Goal: Task Accomplishment & Management: Complete application form

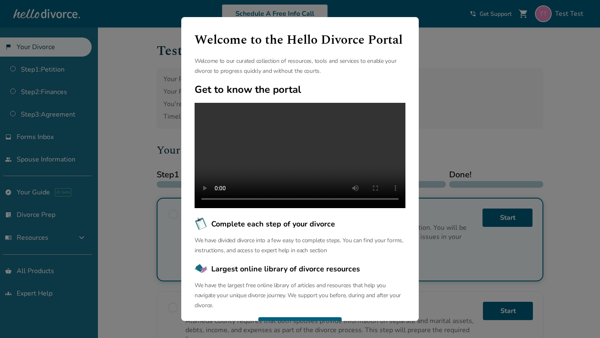
click at [470, 118] on div "Welcome to the Hello Divorce Portal Welcome to our curated collection of resour…" at bounding box center [300, 169] width 600 height 338
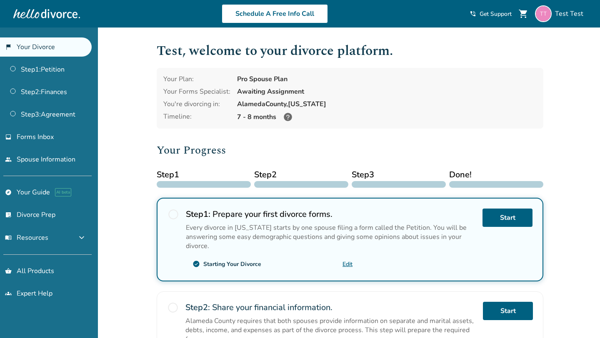
click at [42, 17] on div at bounding box center [46, 13] width 67 height 17
click at [25, 18] on div at bounding box center [46, 13] width 67 height 17
click at [567, 15] on span "Test Test" at bounding box center [571, 13] width 32 height 9
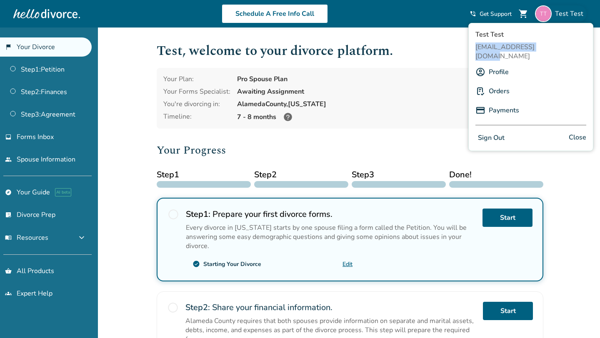
drag, startPoint x: 474, startPoint y: 47, endPoint x: 555, endPoint y: 47, distance: 81.2
click at [555, 47] on div "Test Test cahodix615@noidem.com Profile Orders Payments Sign Out Close" at bounding box center [530, 87] width 125 height 128
click at [535, 47] on span "[EMAIL_ADDRESS][DOMAIN_NAME]" at bounding box center [530, 51] width 111 height 18
drag, startPoint x: 475, startPoint y: 47, endPoint x: 577, endPoint y: 47, distance: 102.5
click at [577, 47] on div "Test Test cahodix615@noidem.com Profile Orders Payments Sign Out Close" at bounding box center [530, 87] width 125 height 128
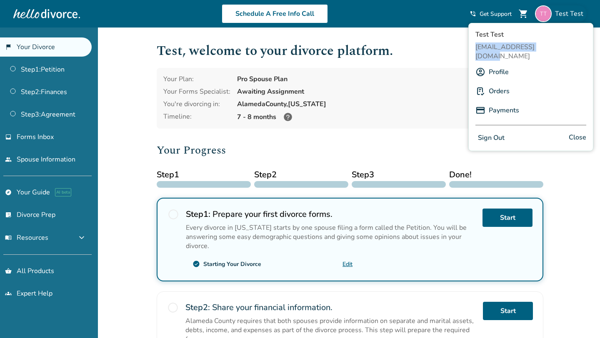
click at [536, 46] on span "[EMAIL_ADDRESS][DOMAIN_NAME]" at bounding box center [530, 51] width 111 height 18
click at [434, 52] on h1 "Test , welcome to your divorce platform." at bounding box center [350, 51] width 387 height 20
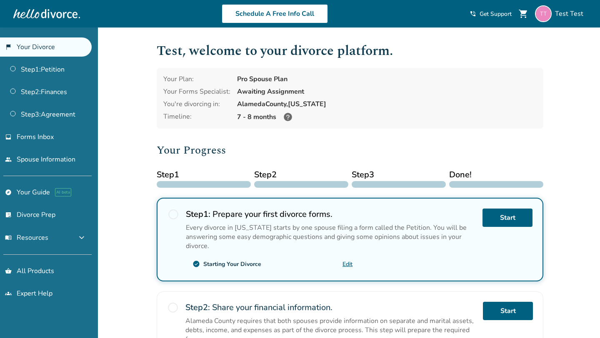
click at [346, 261] on link "Edit" at bounding box center [347, 264] width 10 height 8
click at [117, 147] on div "Added to cart Test , welcome to your divorce platform. Your Plan: Pro Spouse Pl…" at bounding box center [300, 316] width 600 height 578
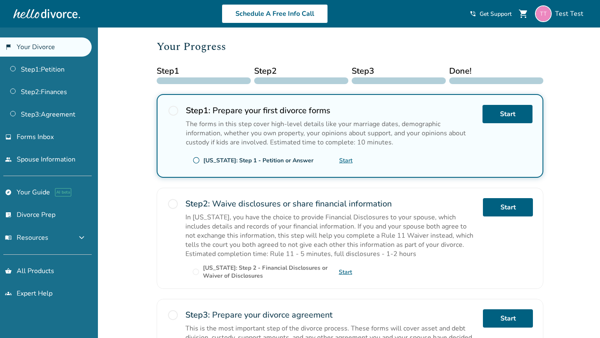
scroll to position [107, 0]
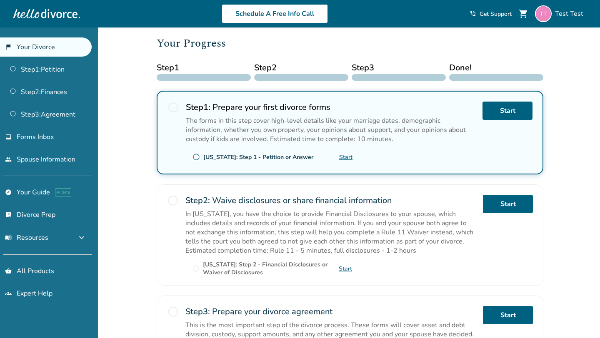
click at [346, 157] on link "Start" at bounding box center [345, 157] width 13 height 8
click at [172, 146] on div "radio_button_unchecked" at bounding box center [173, 133] width 12 height 62
click at [130, 149] on div "Added to cart Test , welcome to your divorce platform. Your Plan: Pro Spouse Pl…" at bounding box center [300, 189] width 600 height 539
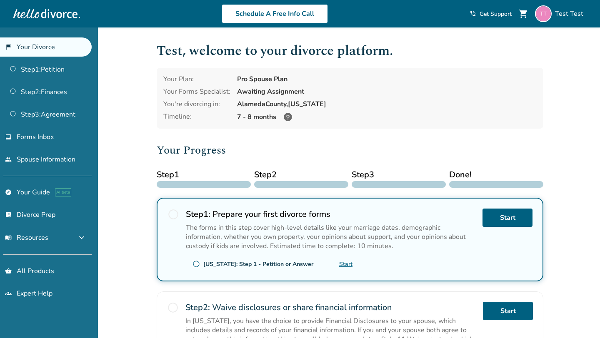
click at [137, 164] on div "Added to cart Test , welcome to your divorce platform. Your Plan: Pro Spouse Pl…" at bounding box center [300, 296] width 600 height 539
